Goal: Task Accomplishment & Management: Manage account settings

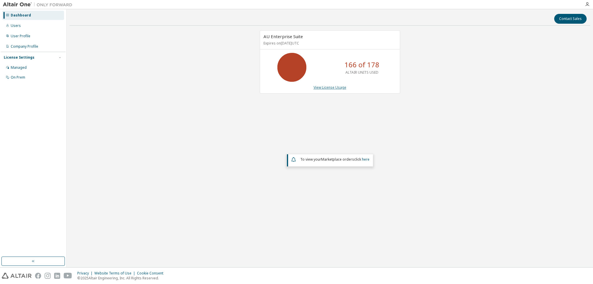
click at [339, 86] on link "View License Usage" at bounding box center [329, 87] width 33 height 5
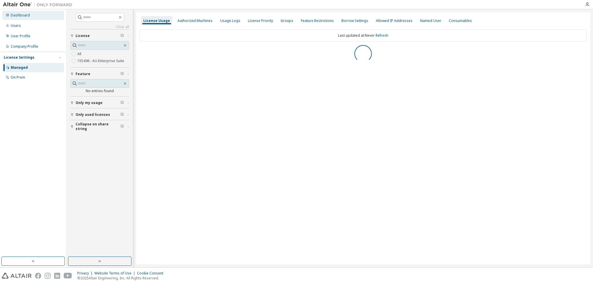
click at [15, 16] on div "Dashboard" at bounding box center [20, 15] width 19 height 5
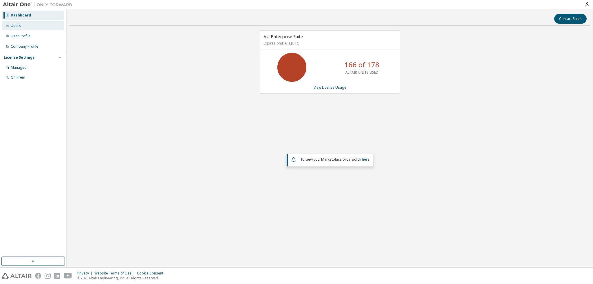
click at [17, 23] on div "Users" at bounding box center [33, 25] width 62 height 9
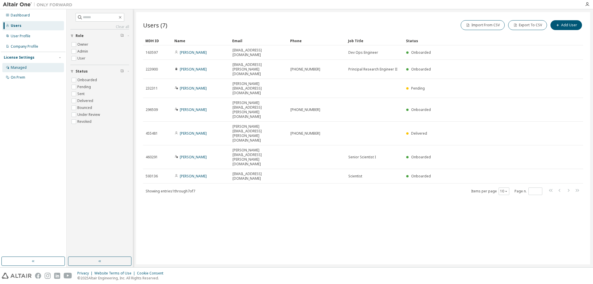
click at [22, 66] on div "Managed" at bounding box center [19, 67] width 16 height 5
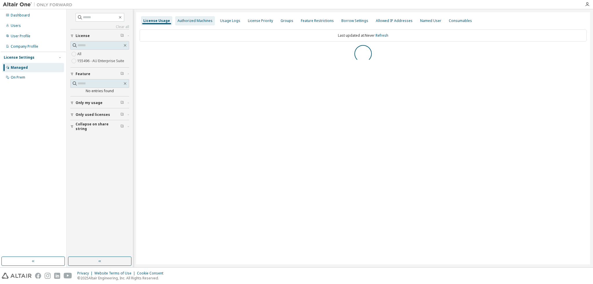
click at [176, 24] on div "Authorized Machines" at bounding box center [195, 20] width 40 height 9
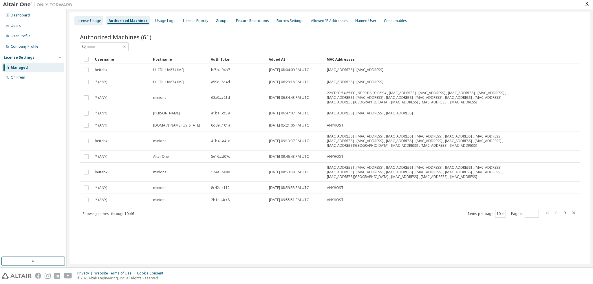
click at [82, 23] on div "License Usage" at bounding box center [88, 20] width 29 height 9
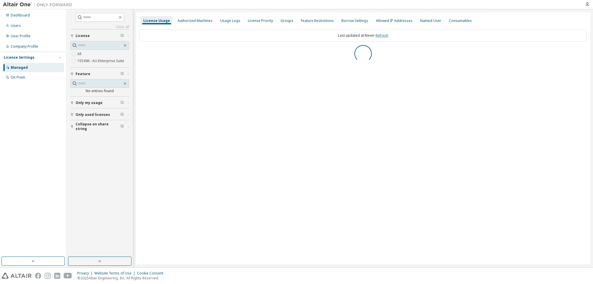
click at [386, 37] on link "Refresh" at bounding box center [381, 35] width 13 height 5
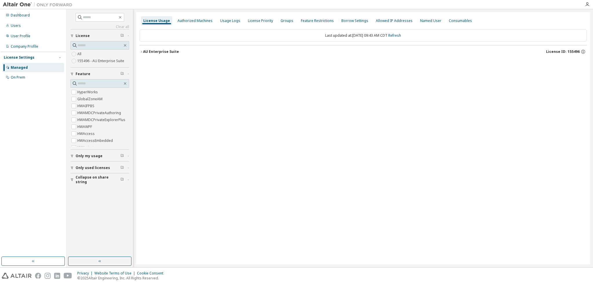
click at [147, 49] on div "AU Enterprise Suite" at bounding box center [161, 51] width 36 height 5
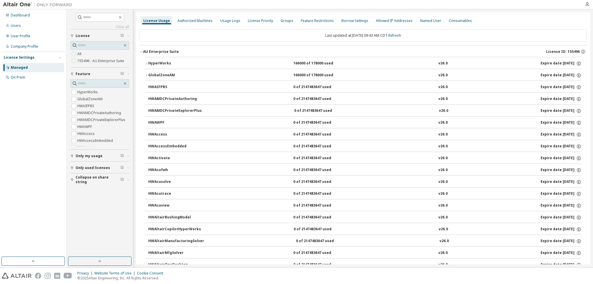
click at [154, 58] on button "HyperWorks 166000 of 178000 used v26.0 Expire date: [DATE]" at bounding box center [363, 63] width 436 height 13
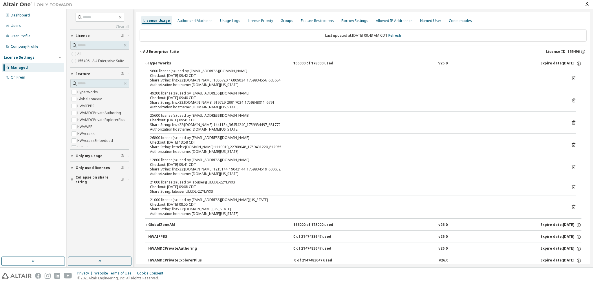
click at [571, 186] on icon at bounding box center [573, 187] width 5 height 5
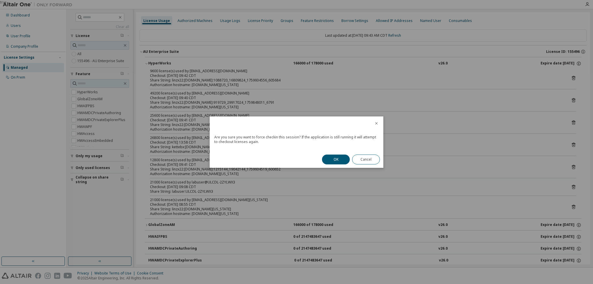
click at [351, 157] on div "OK Cancel" at bounding box center [350, 159] width 65 height 17
click at [337, 164] on button "OK" at bounding box center [336, 160] width 28 height 10
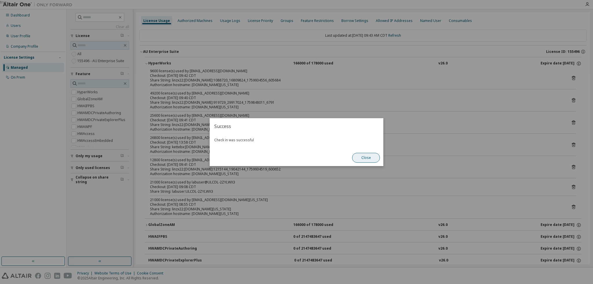
click at [367, 159] on button "Close" at bounding box center [366, 158] width 28 height 10
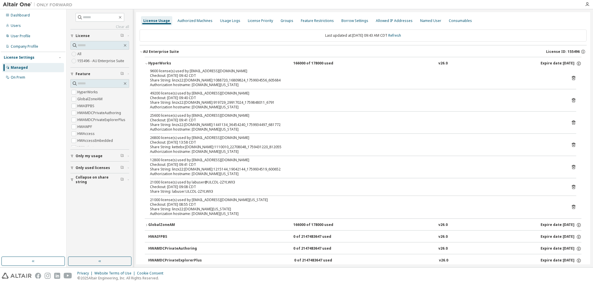
click at [571, 187] on icon at bounding box center [573, 187] width 5 height 5
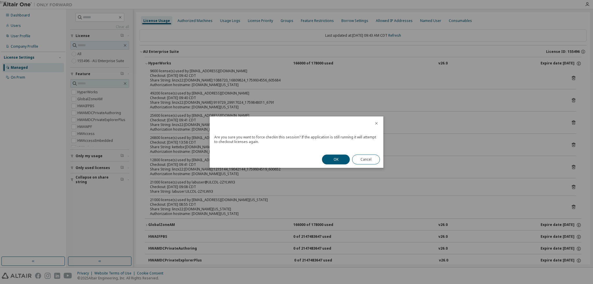
click at [322, 159] on button "OK" at bounding box center [336, 160] width 28 height 10
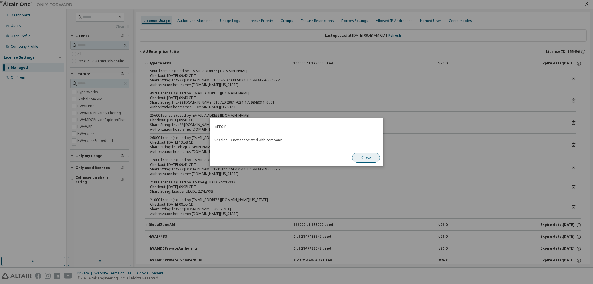
click at [373, 154] on button "Close" at bounding box center [366, 158] width 28 height 10
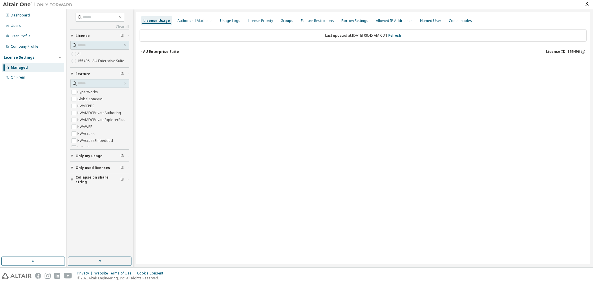
click at [150, 51] on div "AU Enterprise Suite" at bounding box center [161, 51] width 36 height 5
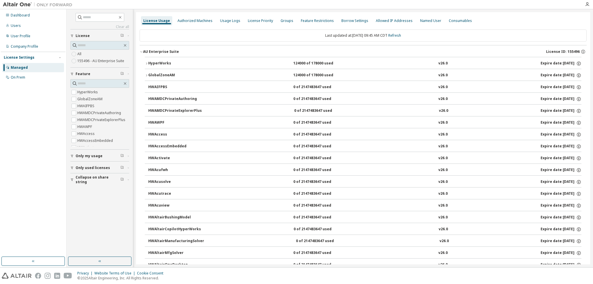
click at [158, 61] on div "HyperWorks" at bounding box center [174, 63] width 52 height 5
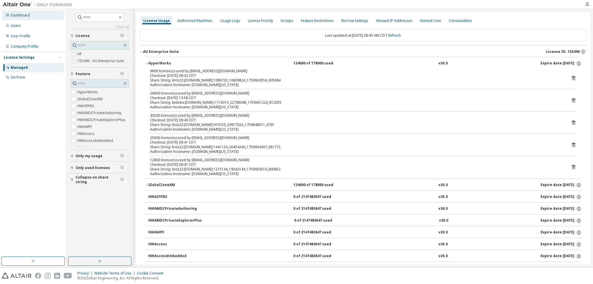
click at [32, 19] on div "Dashboard" at bounding box center [33, 15] width 62 height 9
